Goal: Check status: Check status

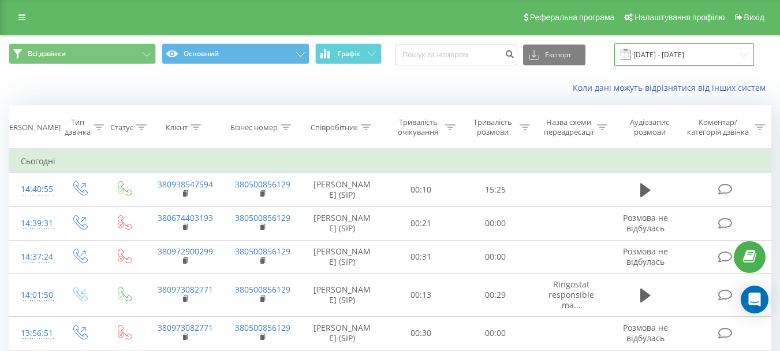
click at [671, 54] on input "[DATE] - [DATE]" at bounding box center [685, 54] width 140 height 23
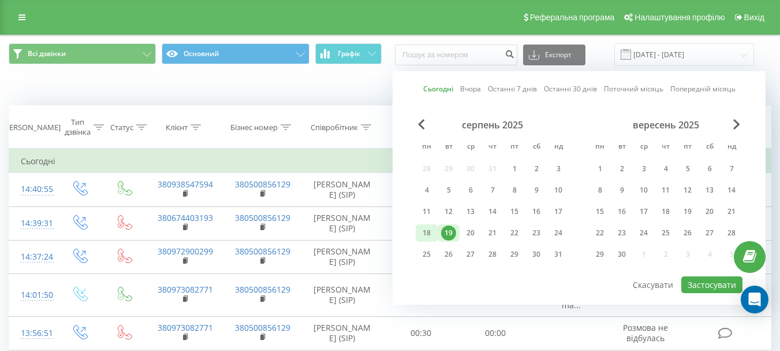
click at [425, 229] on div "18" at bounding box center [426, 232] width 15 height 15
click at [705, 282] on button "Застосувати" at bounding box center [712, 284] width 61 height 17
type input "[DATE] - [DATE]"
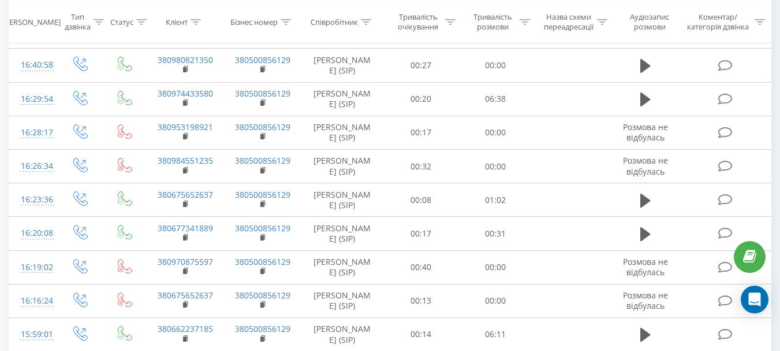
scroll to position [724, 0]
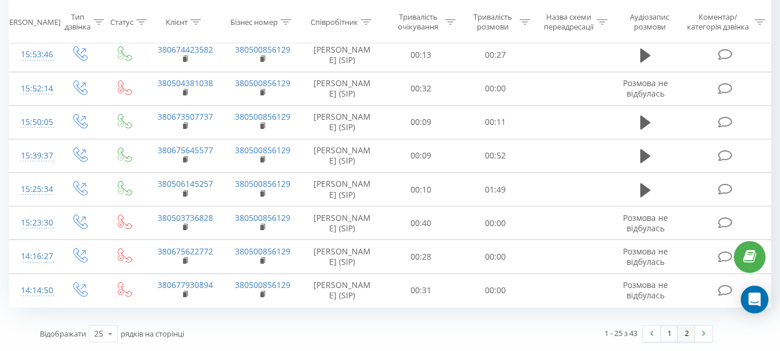
click at [685, 333] on link "2" at bounding box center [686, 333] width 17 height 16
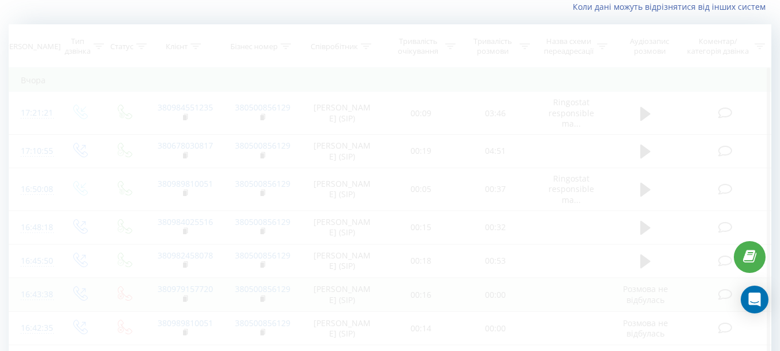
scroll to position [76, 0]
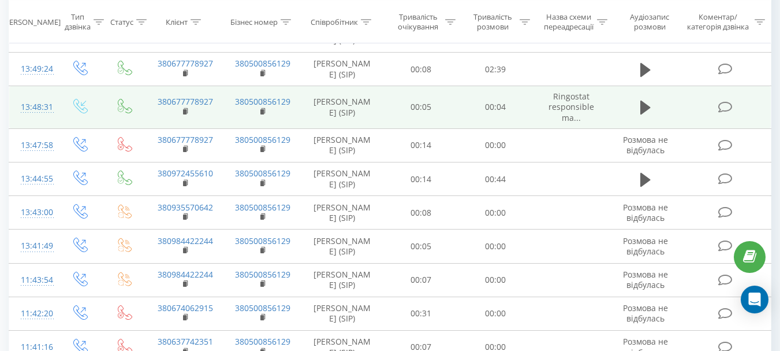
scroll to position [690, 0]
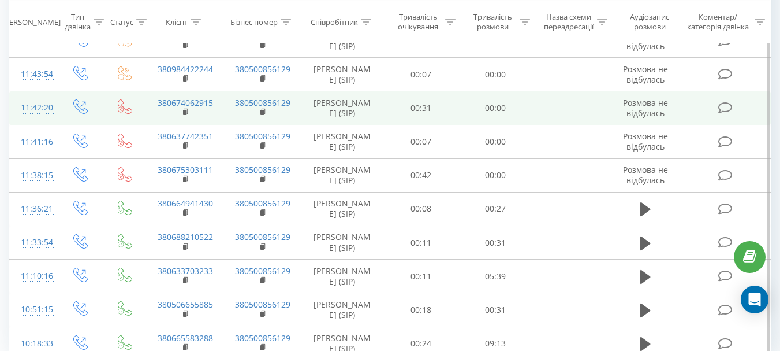
scroll to position [724, 0]
